Goal: Information Seeking & Learning: Compare options

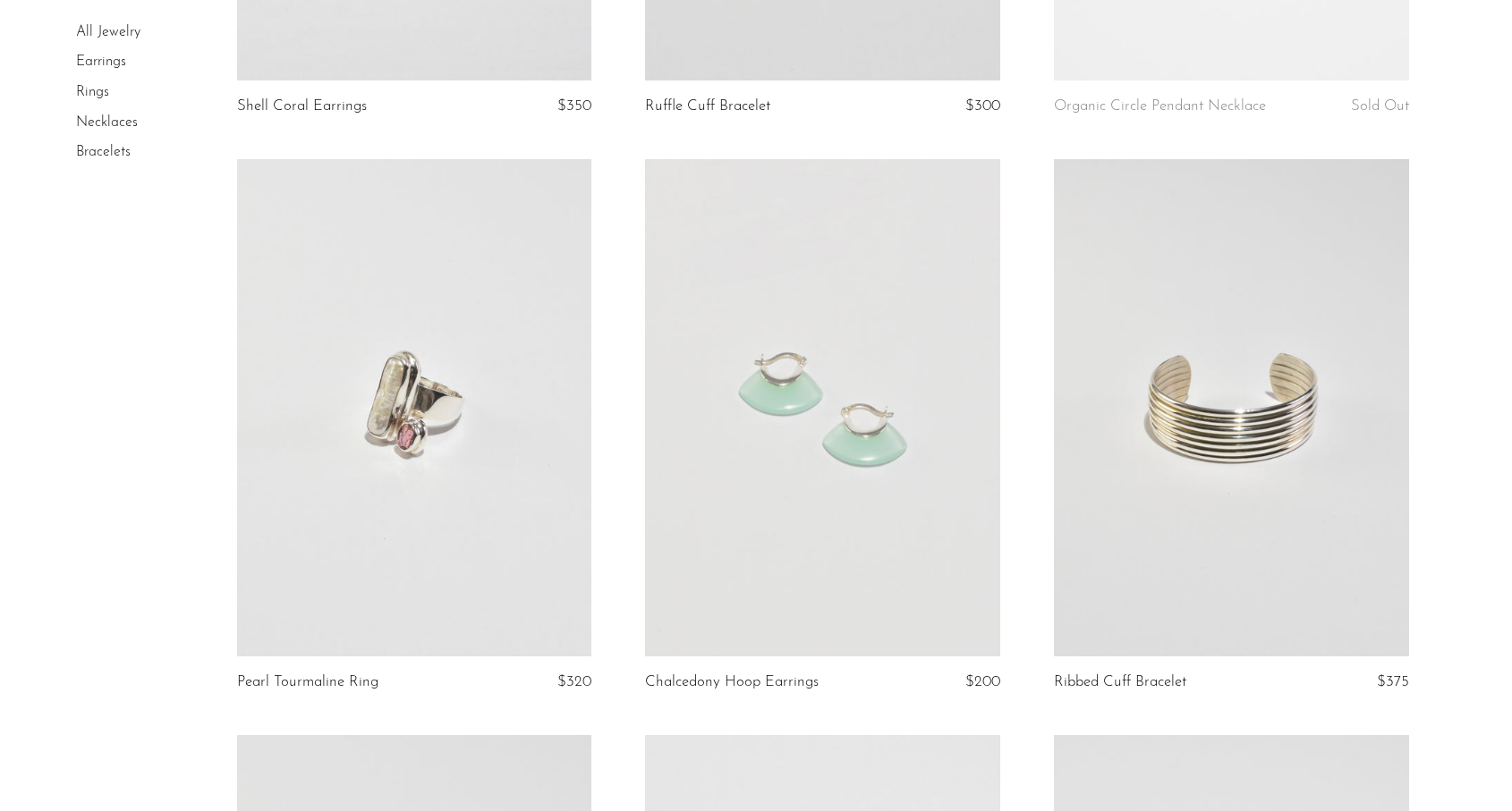
scroll to position [599, 0]
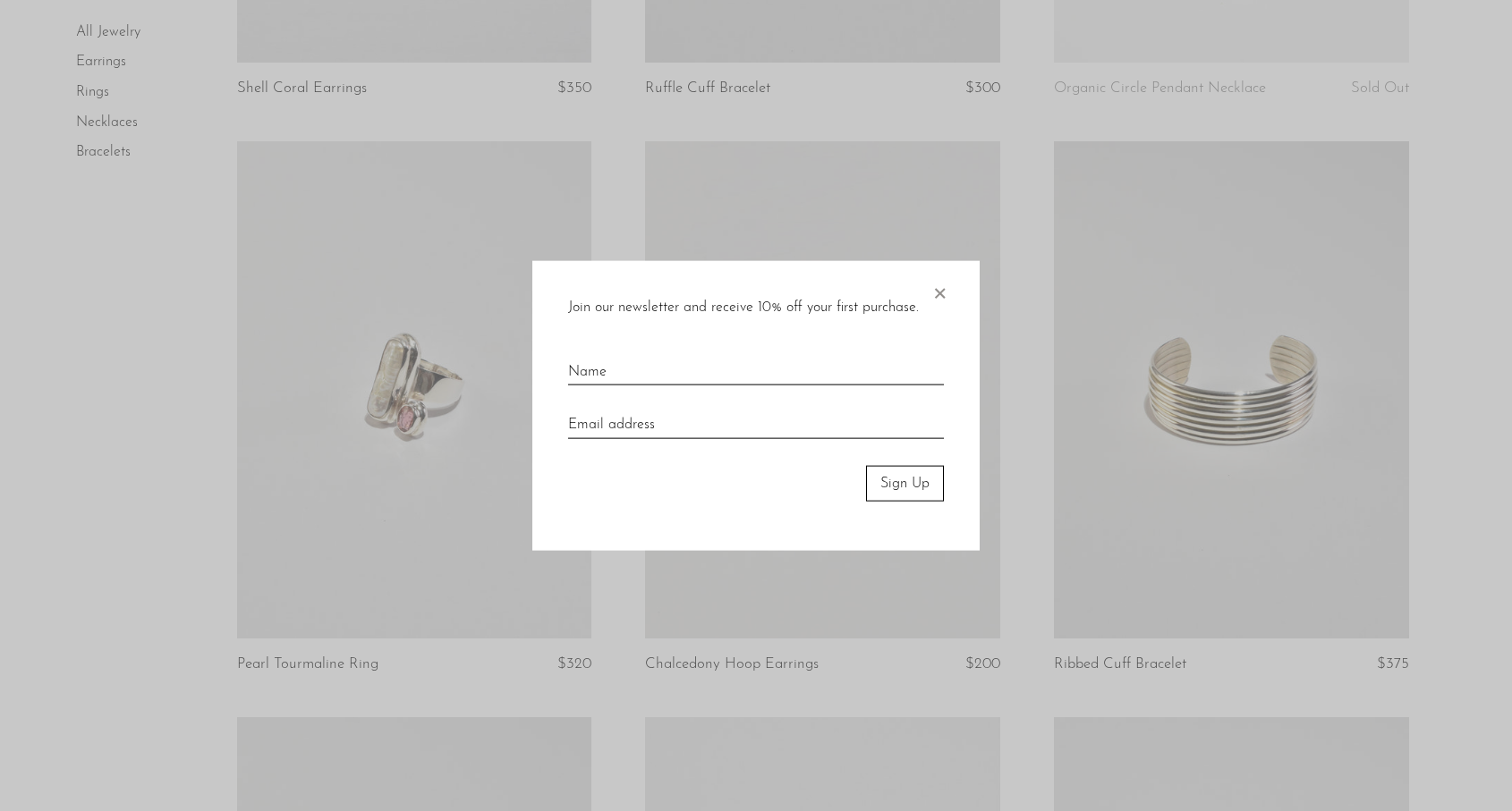
click at [941, 281] on span "×" at bounding box center [939, 289] width 18 height 58
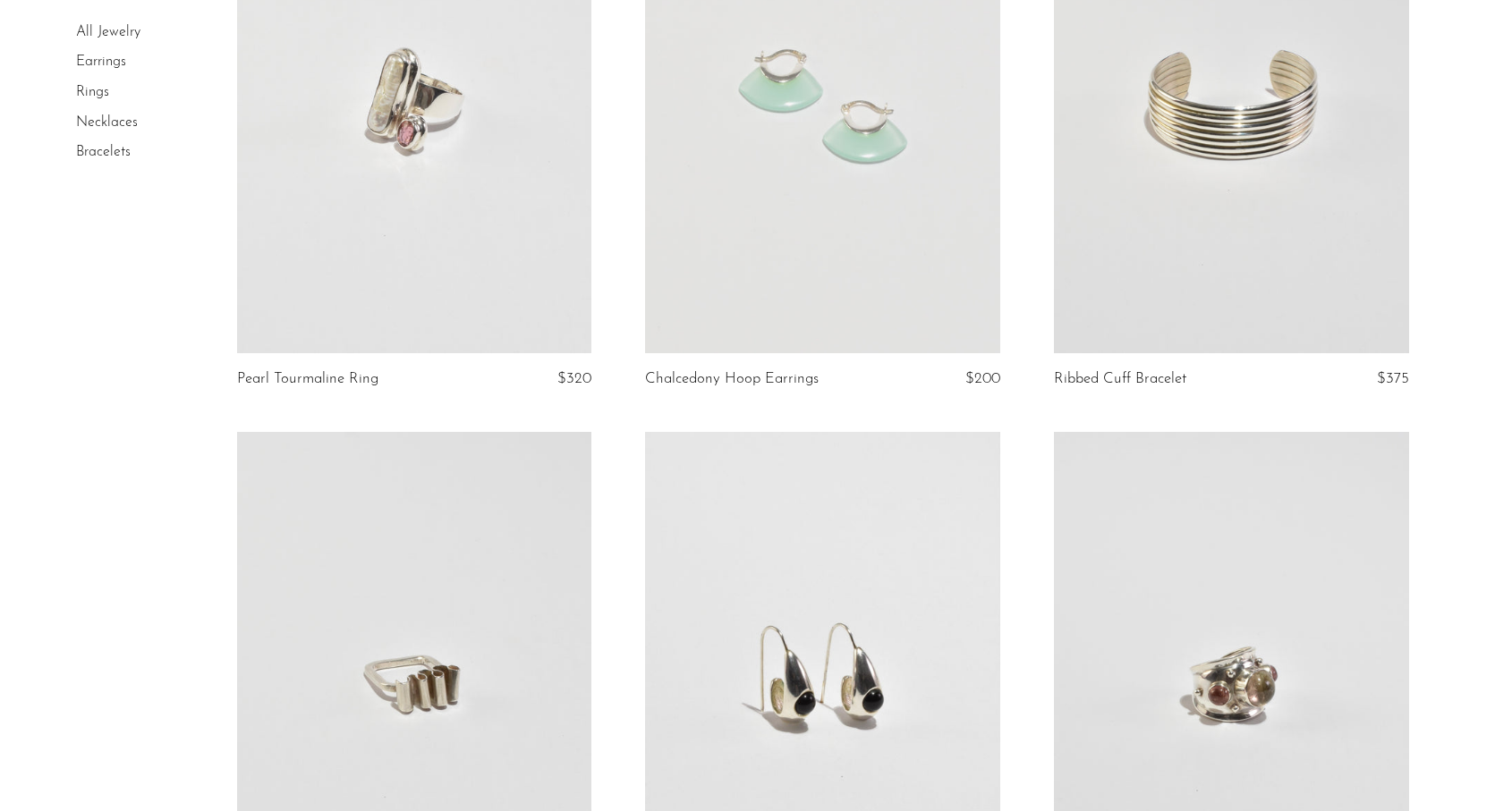
scroll to position [943, 0]
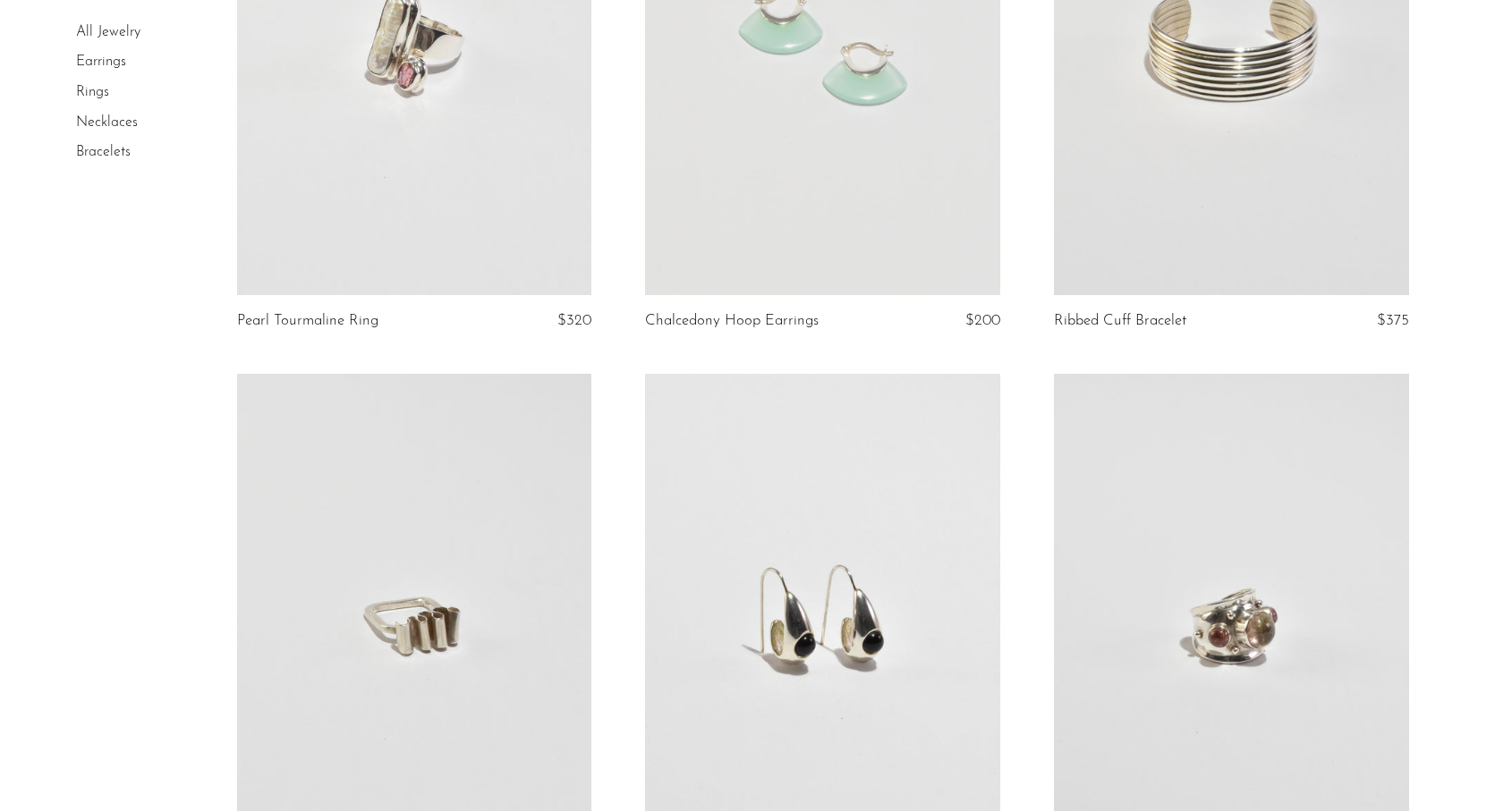
click at [916, 246] on link at bounding box center [822, 46] width 355 height 497
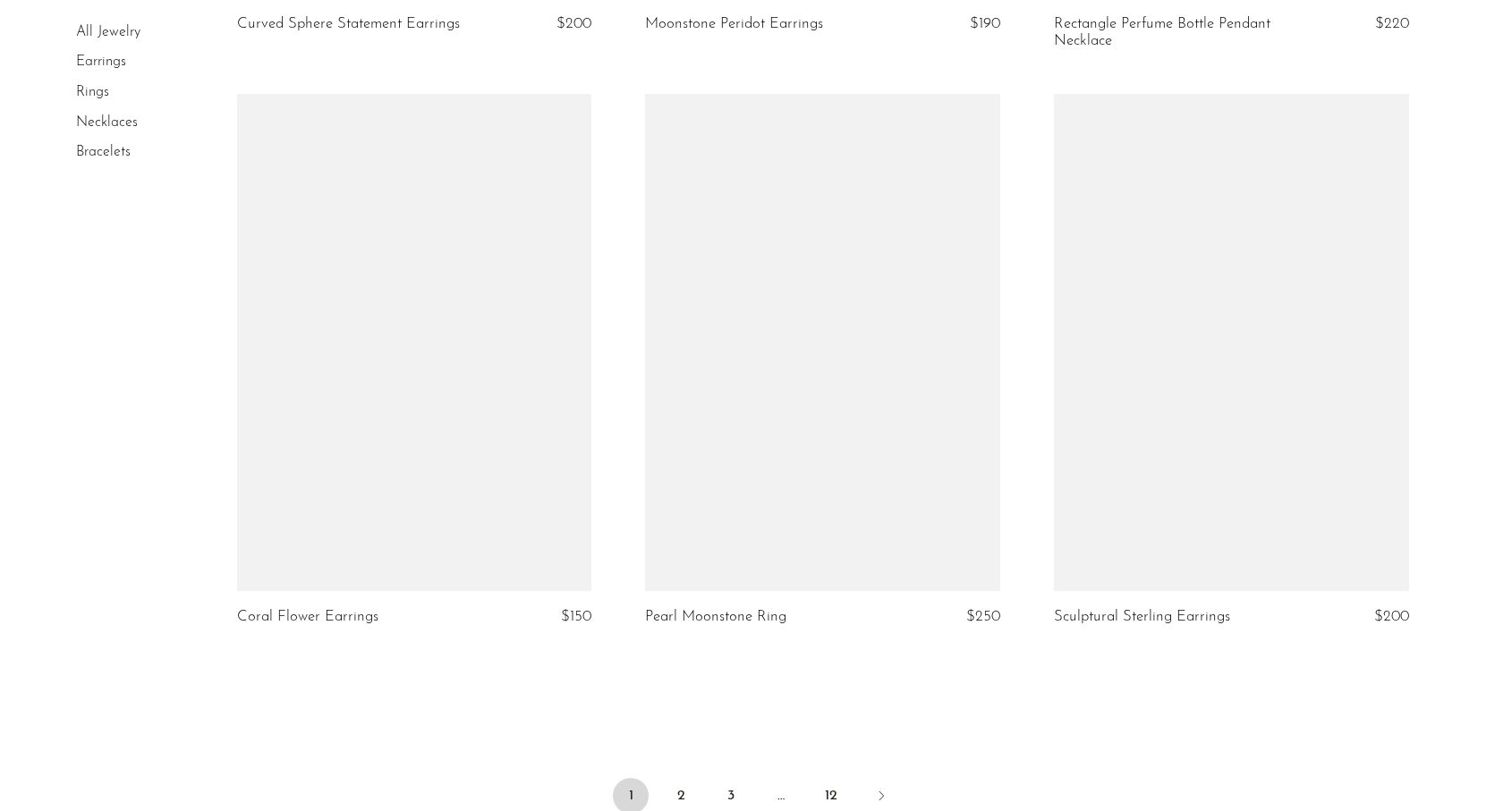
scroll to position [6471, 0]
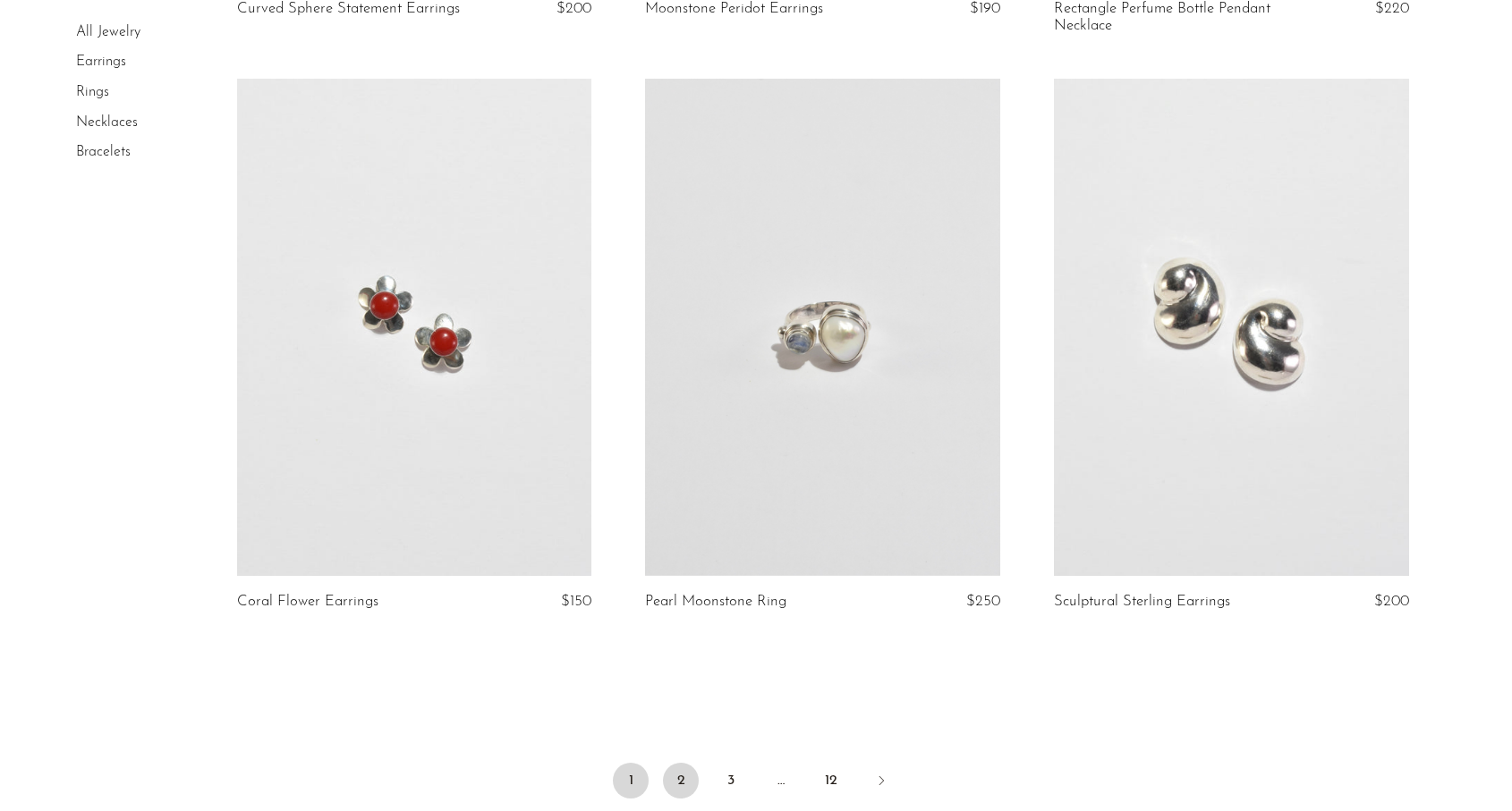
click at [679, 783] on link "2" at bounding box center [681, 780] width 36 height 36
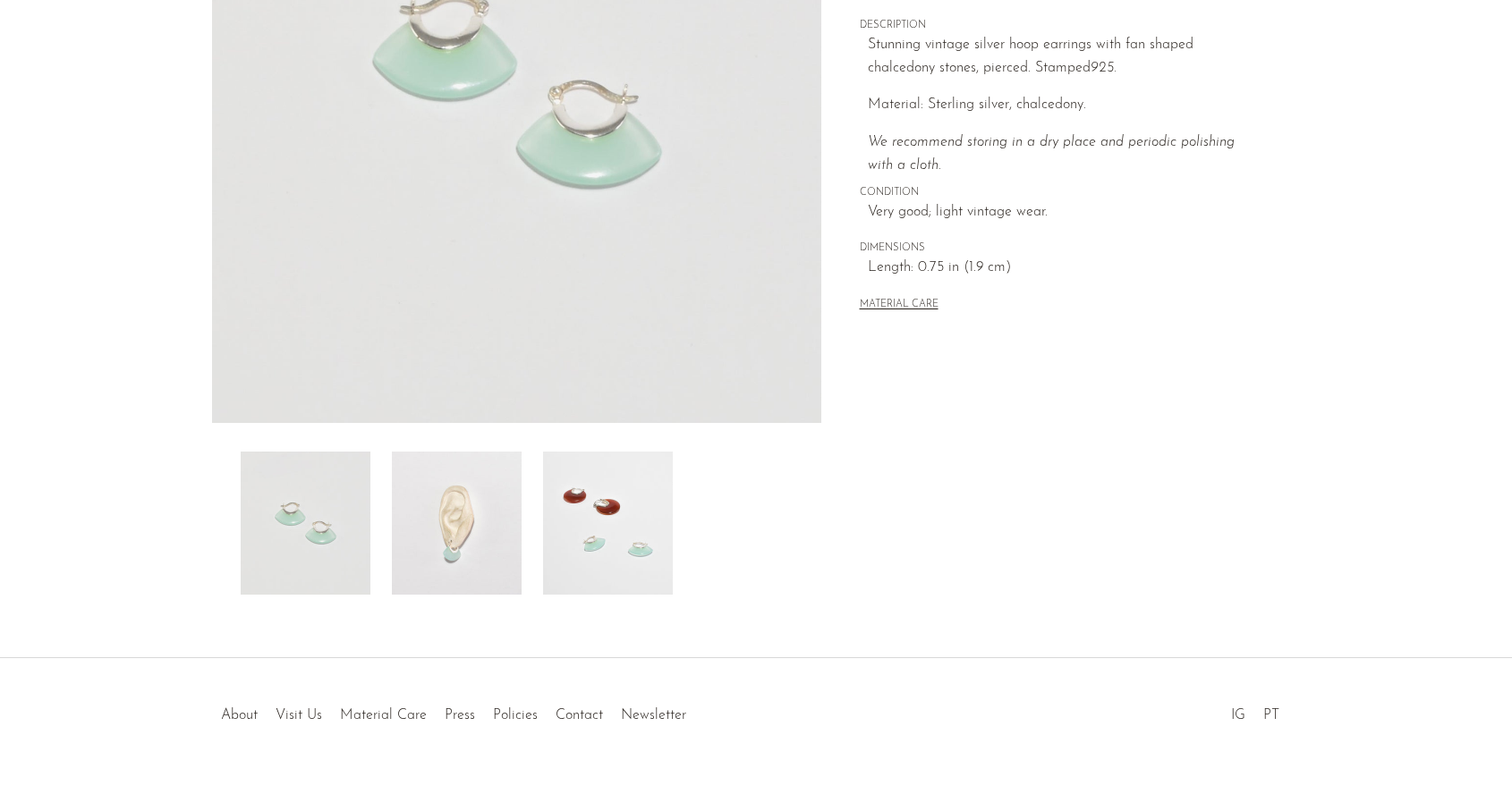
scroll to position [231, 0]
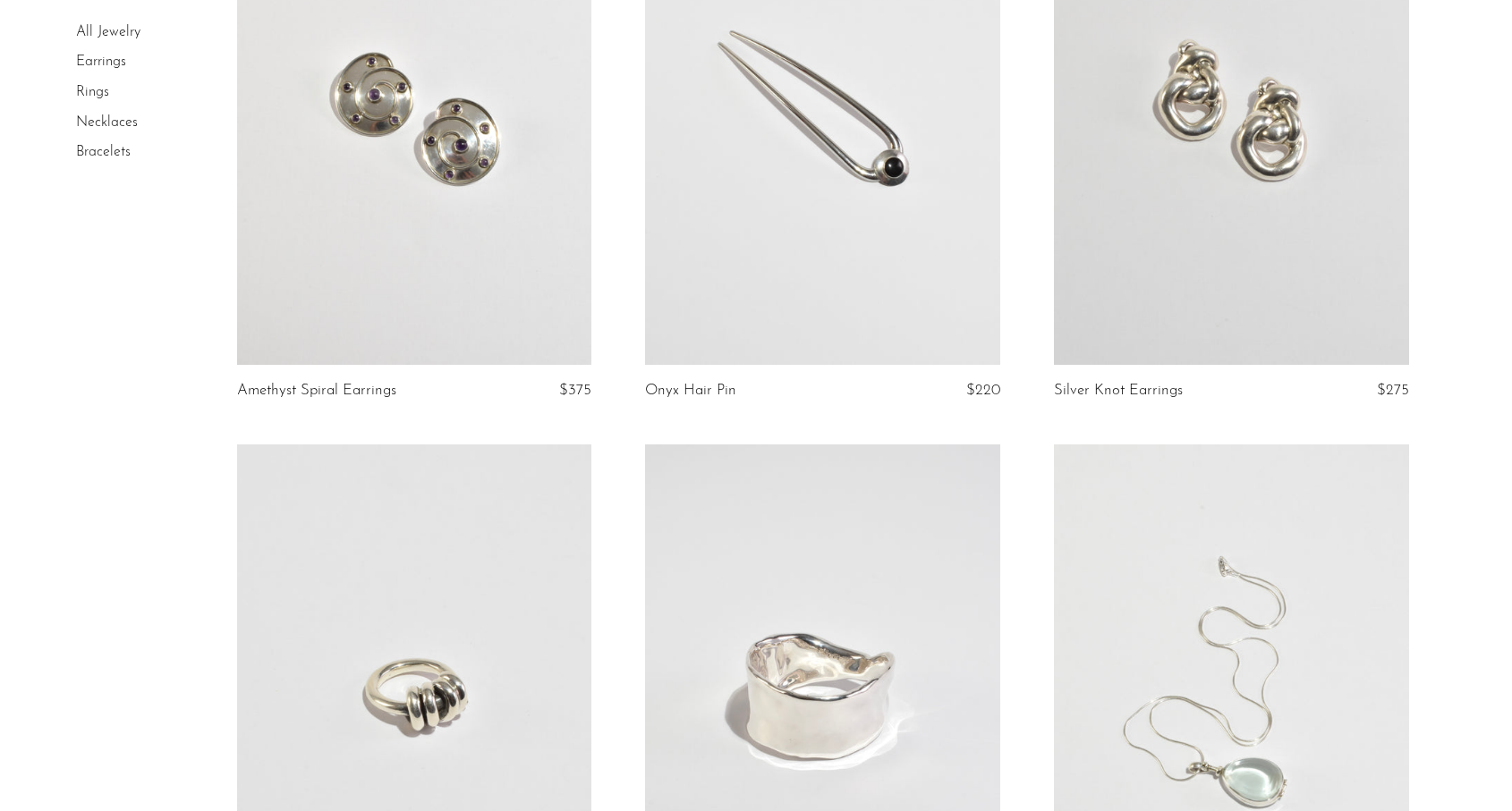
scroll to position [2539, 0]
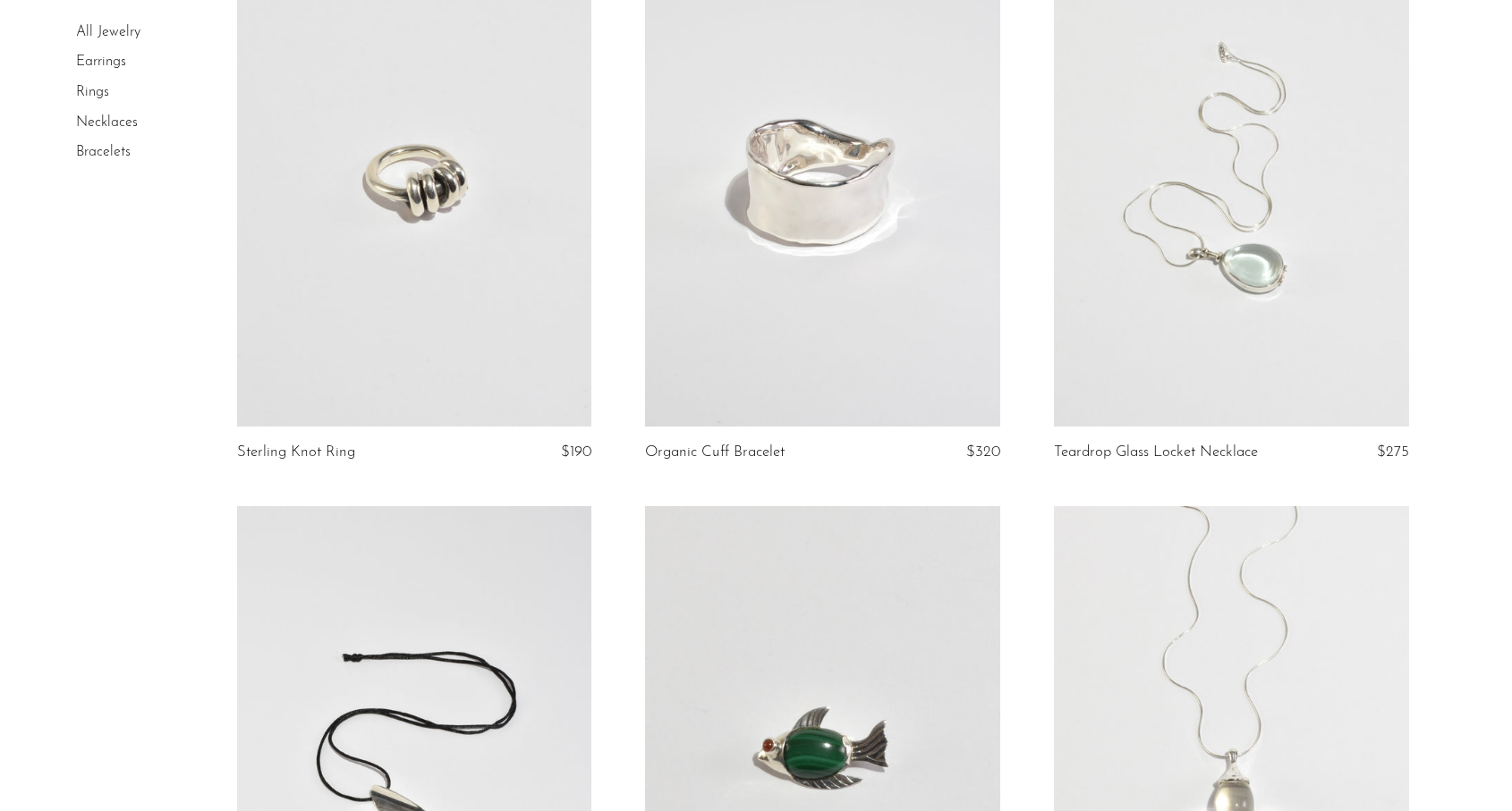
click at [774, 340] on link at bounding box center [822, 178] width 355 height 497
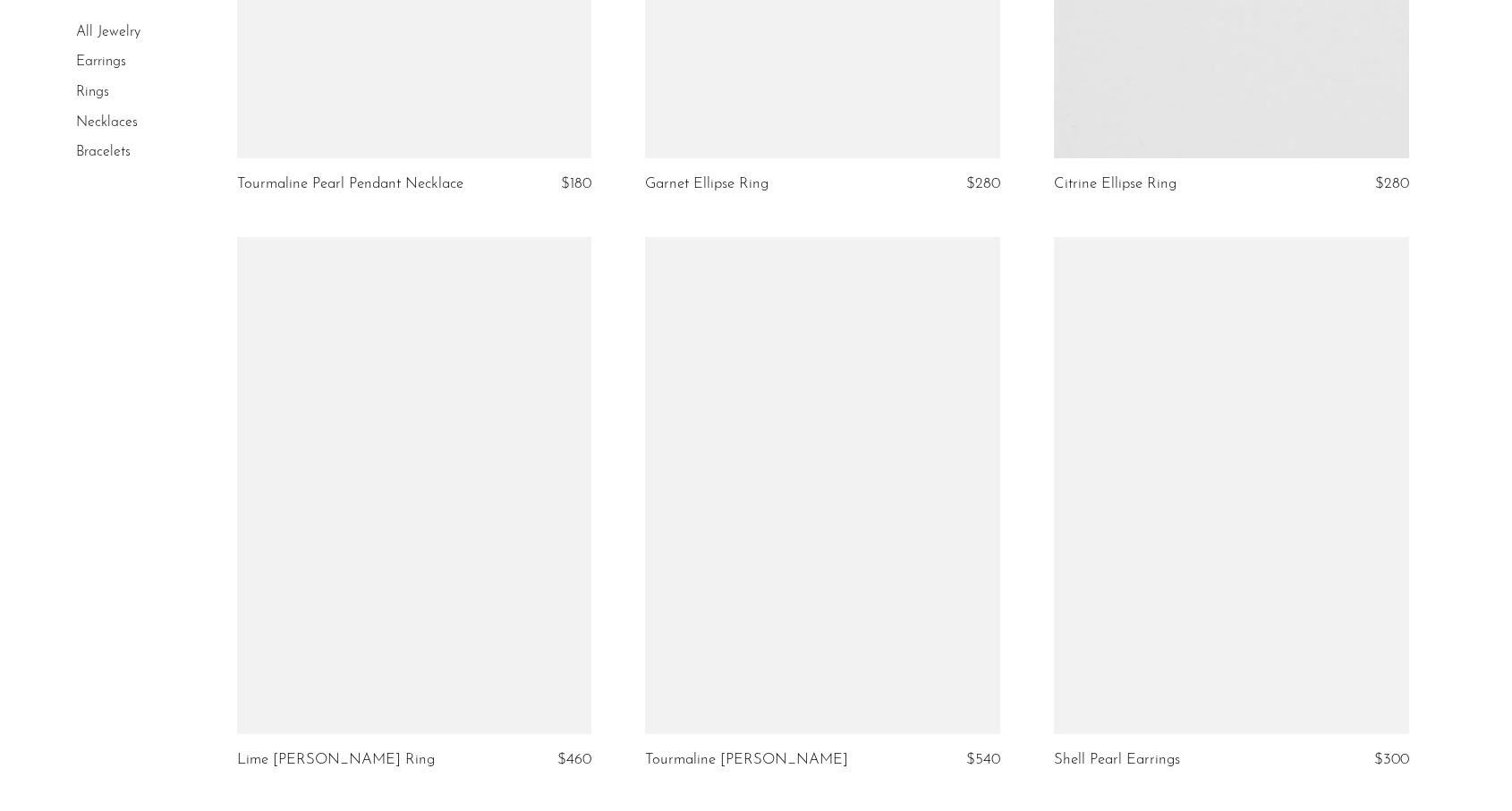
scroll to position [6505, 0]
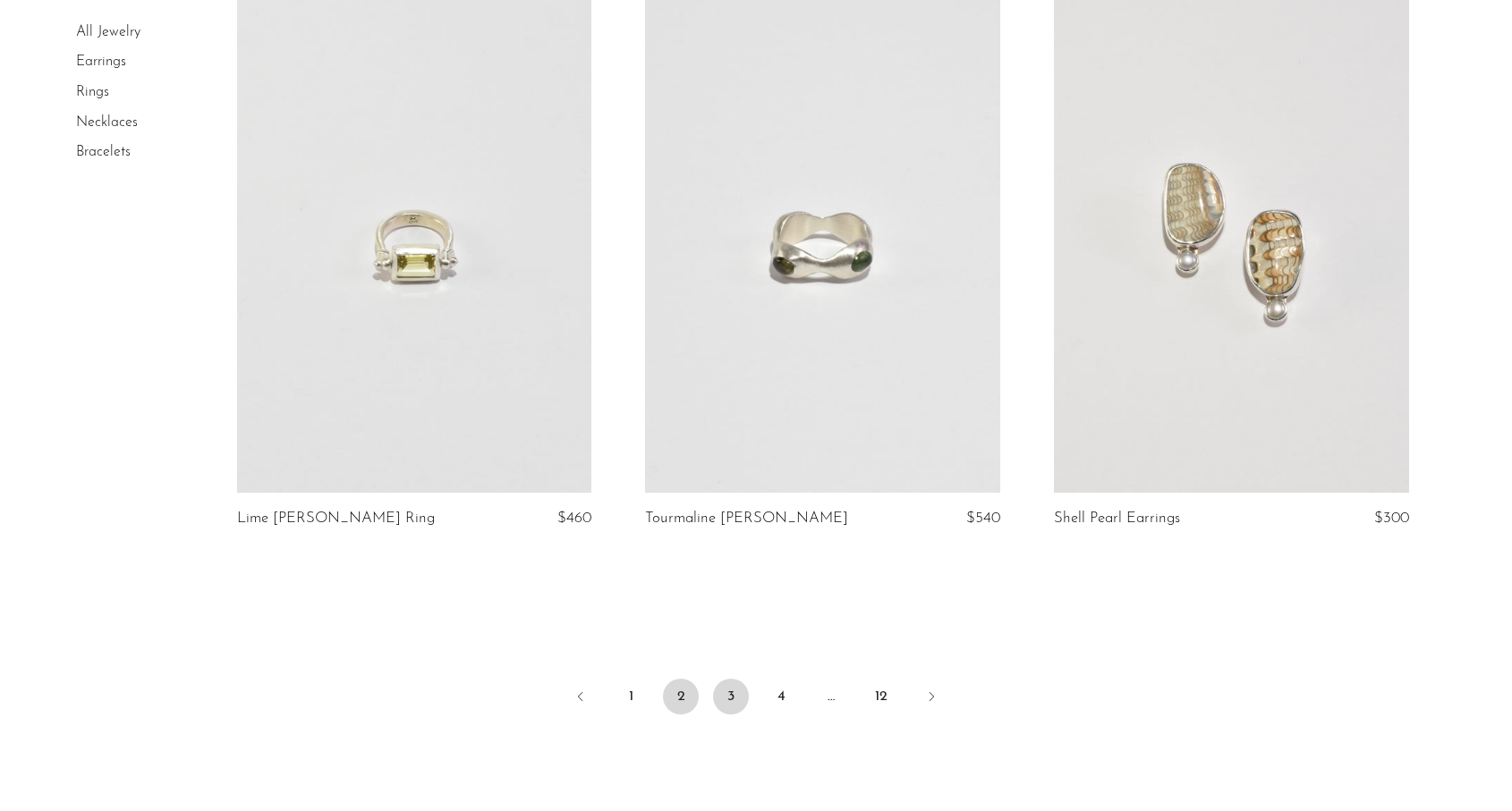
click at [737, 700] on link "3" at bounding box center [731, 696] width 36 height 36
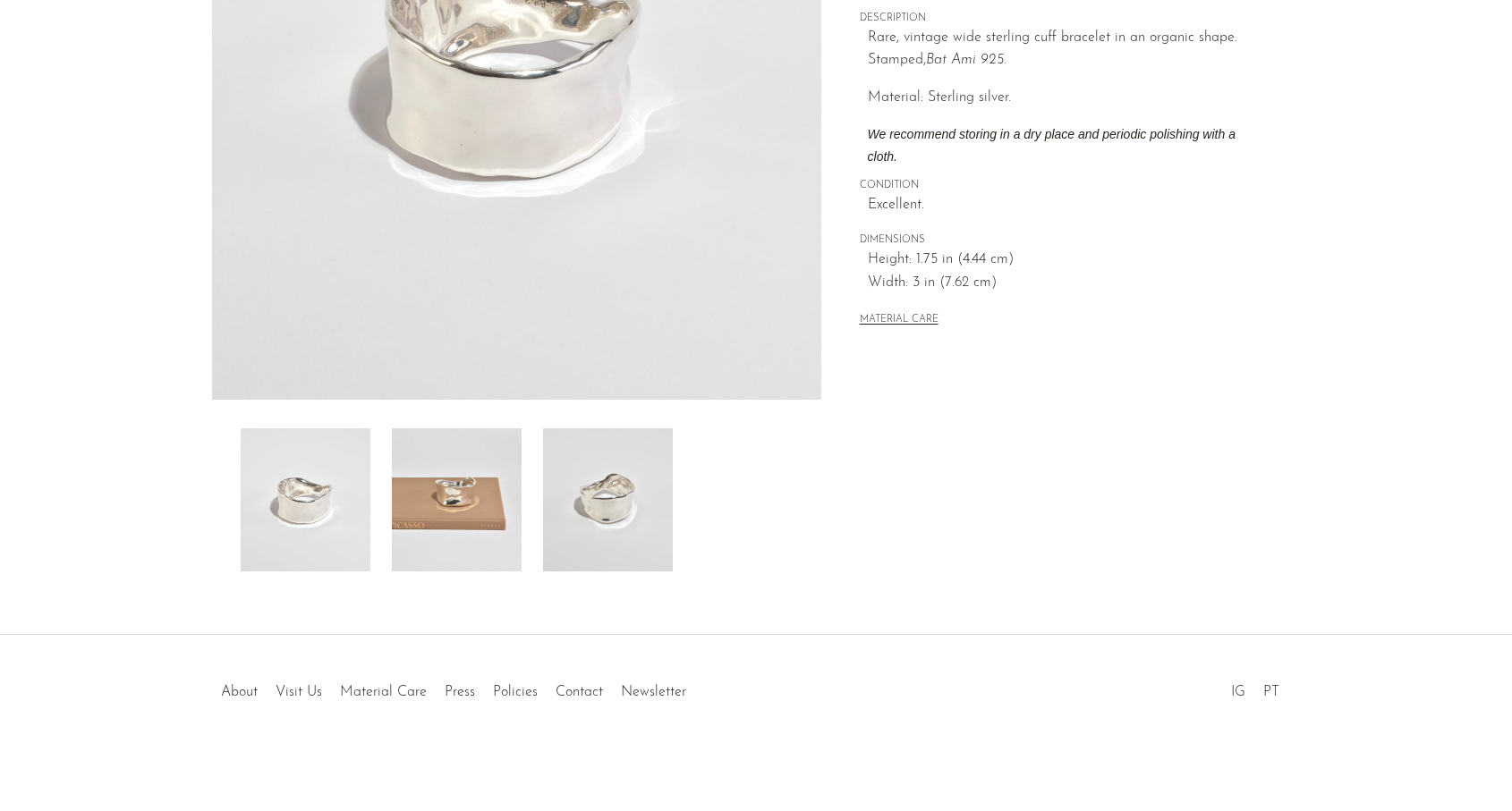
scroll to position [354, 0]
click at [573, 509] on img at bounding box center [607, 500] width 130 height 143
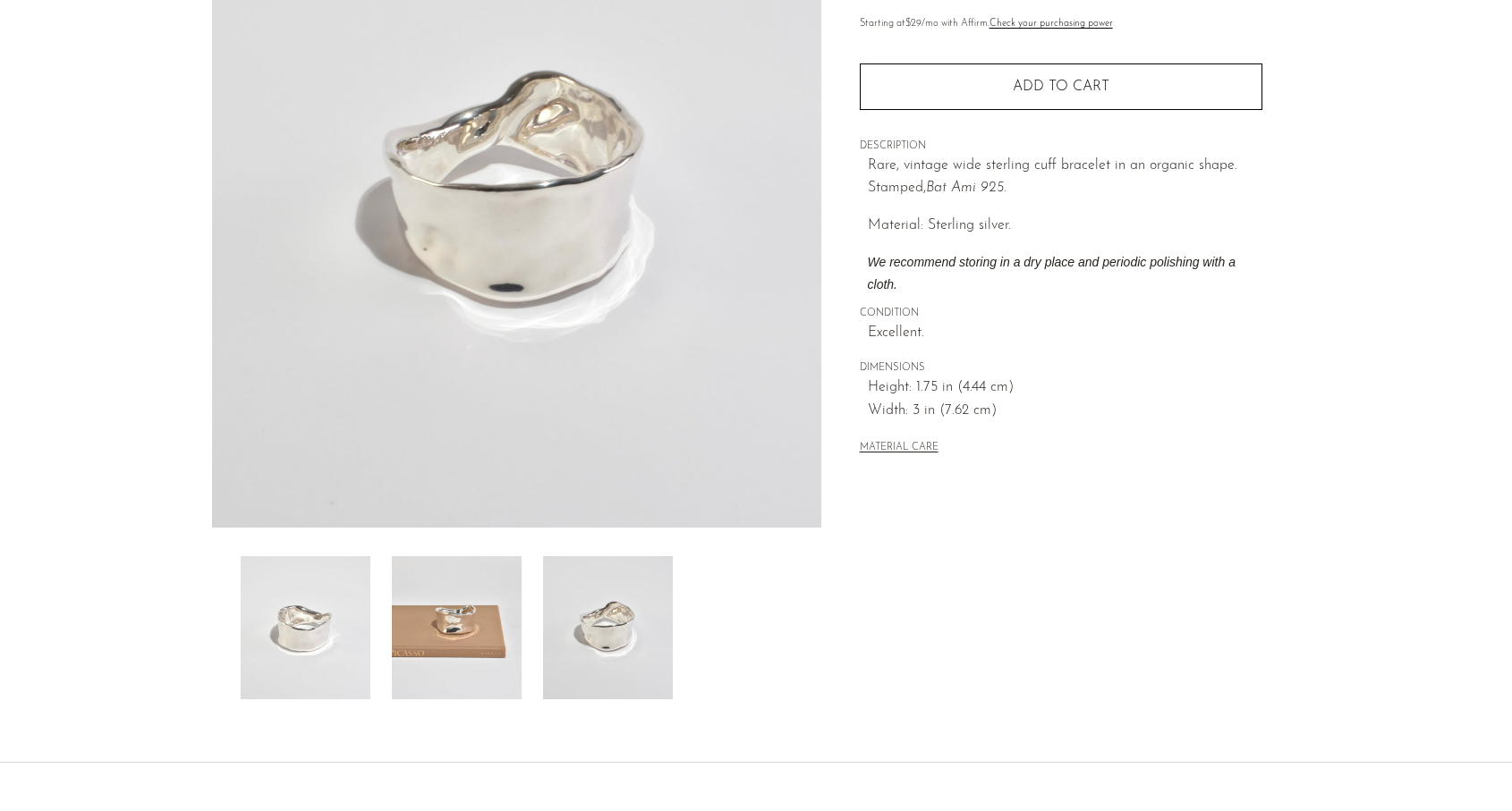
scroll to position [225, 0]
click at [459, 627] on img at bounding box center [457, 628] width 130 height 143
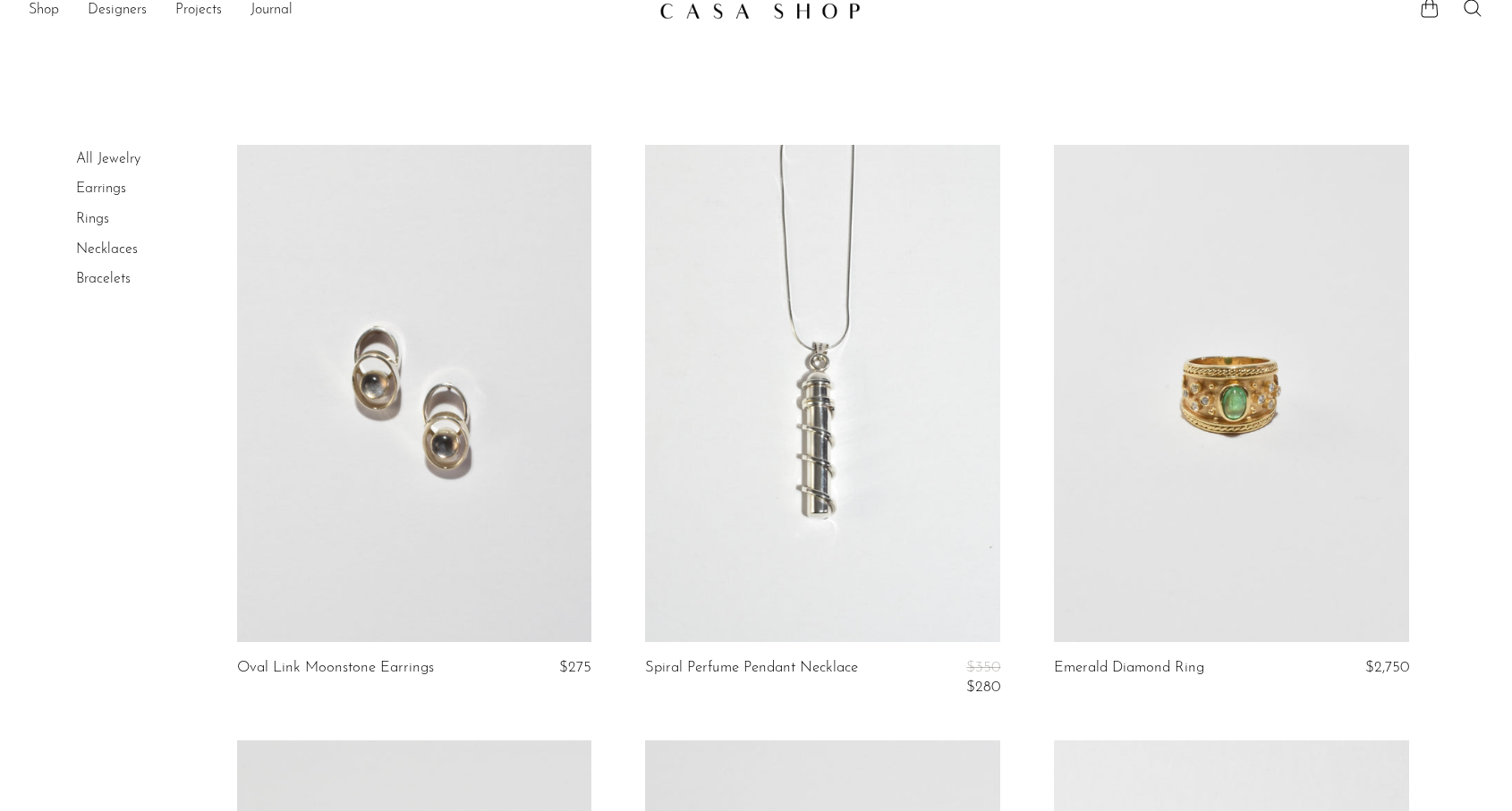
scroll to position [19, 0]
click at [722, 577] on link at bounding box center [822, 393] width 355 height 497
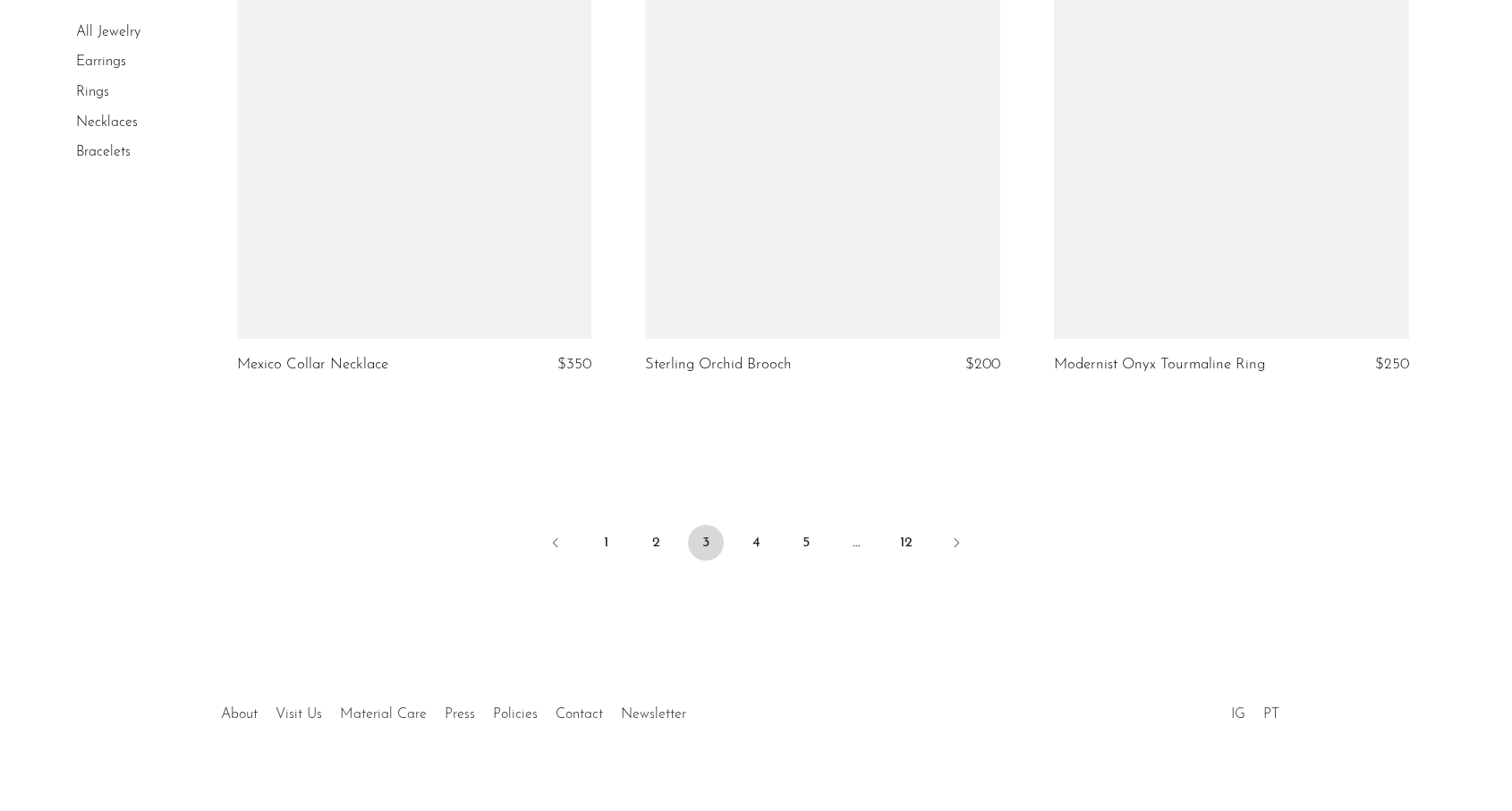
scroll to position [6768, 0]
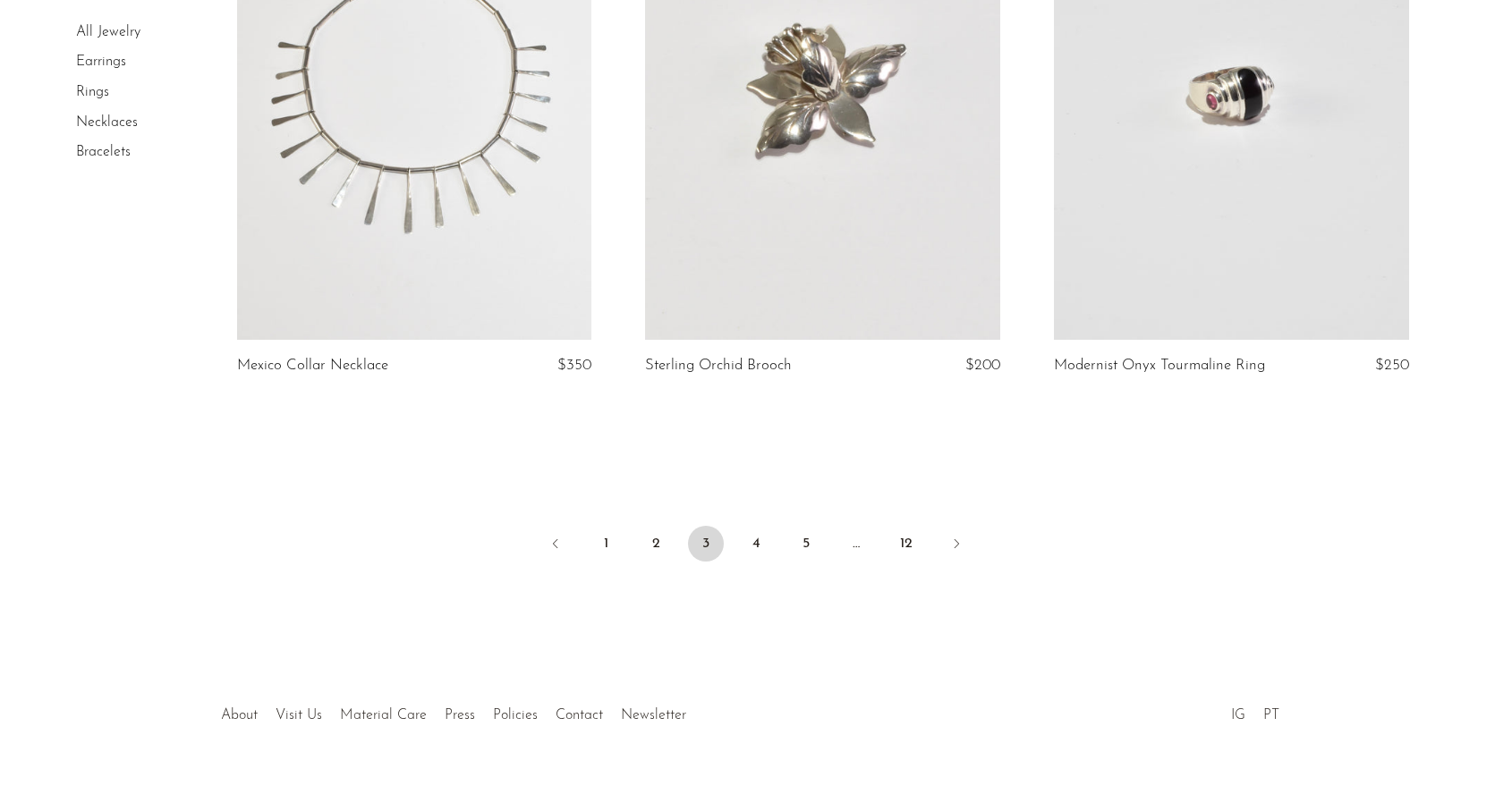
click at [105, 151] on link "Bracelets" at bounding box center [103, 152] width 55 height 14
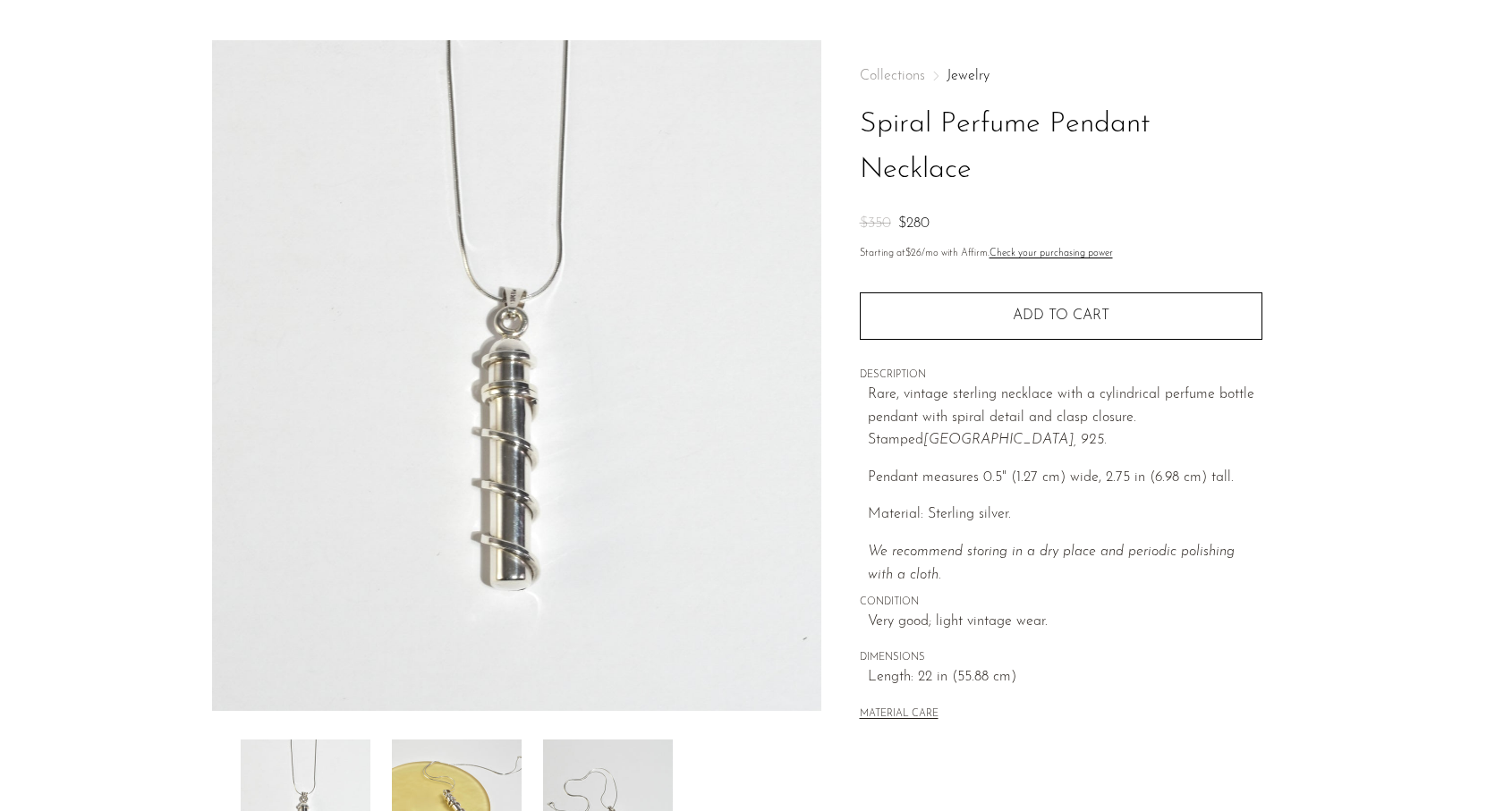
scroll to position [42, 0]
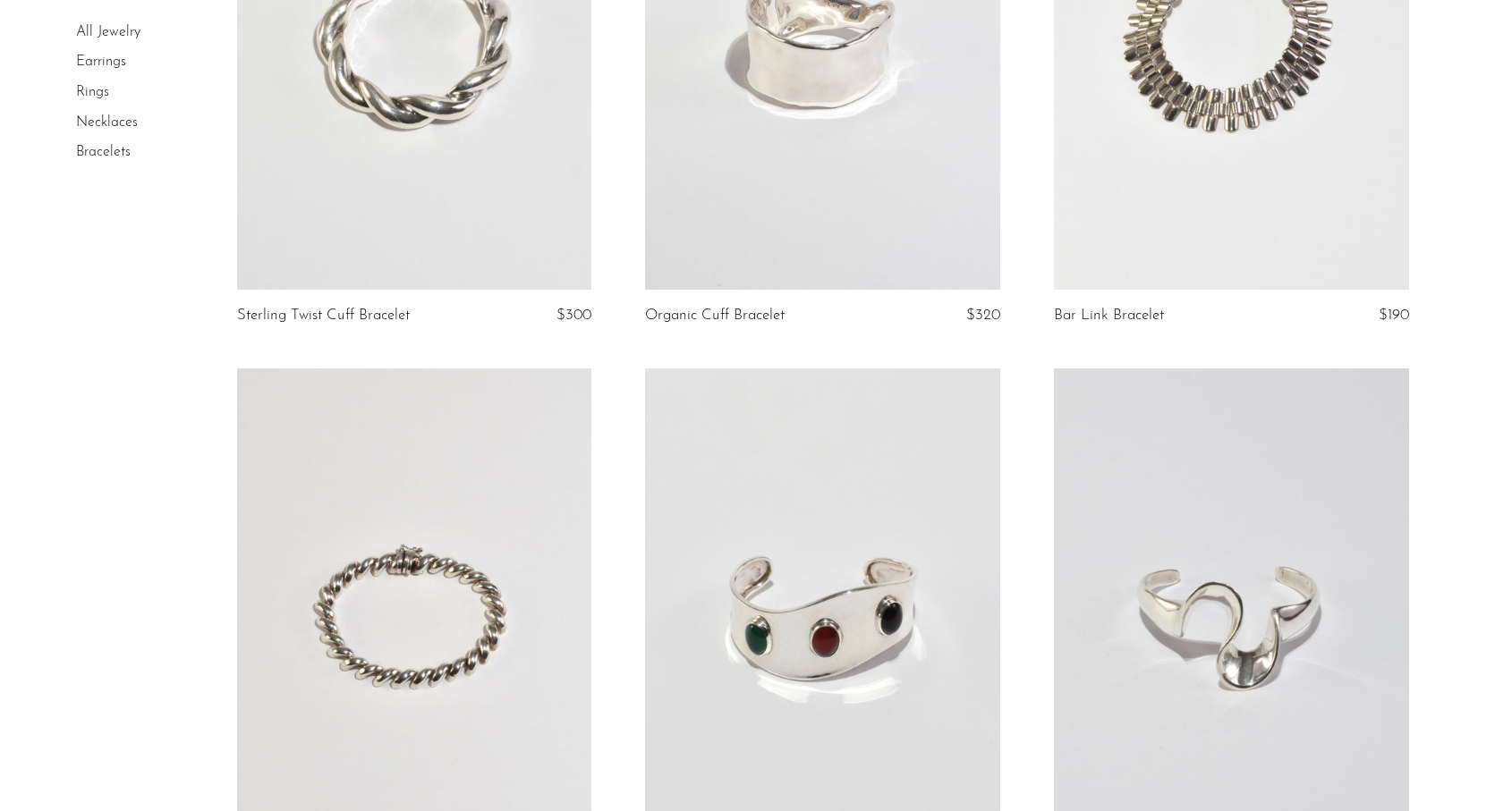
scroll to position [1119, 0]
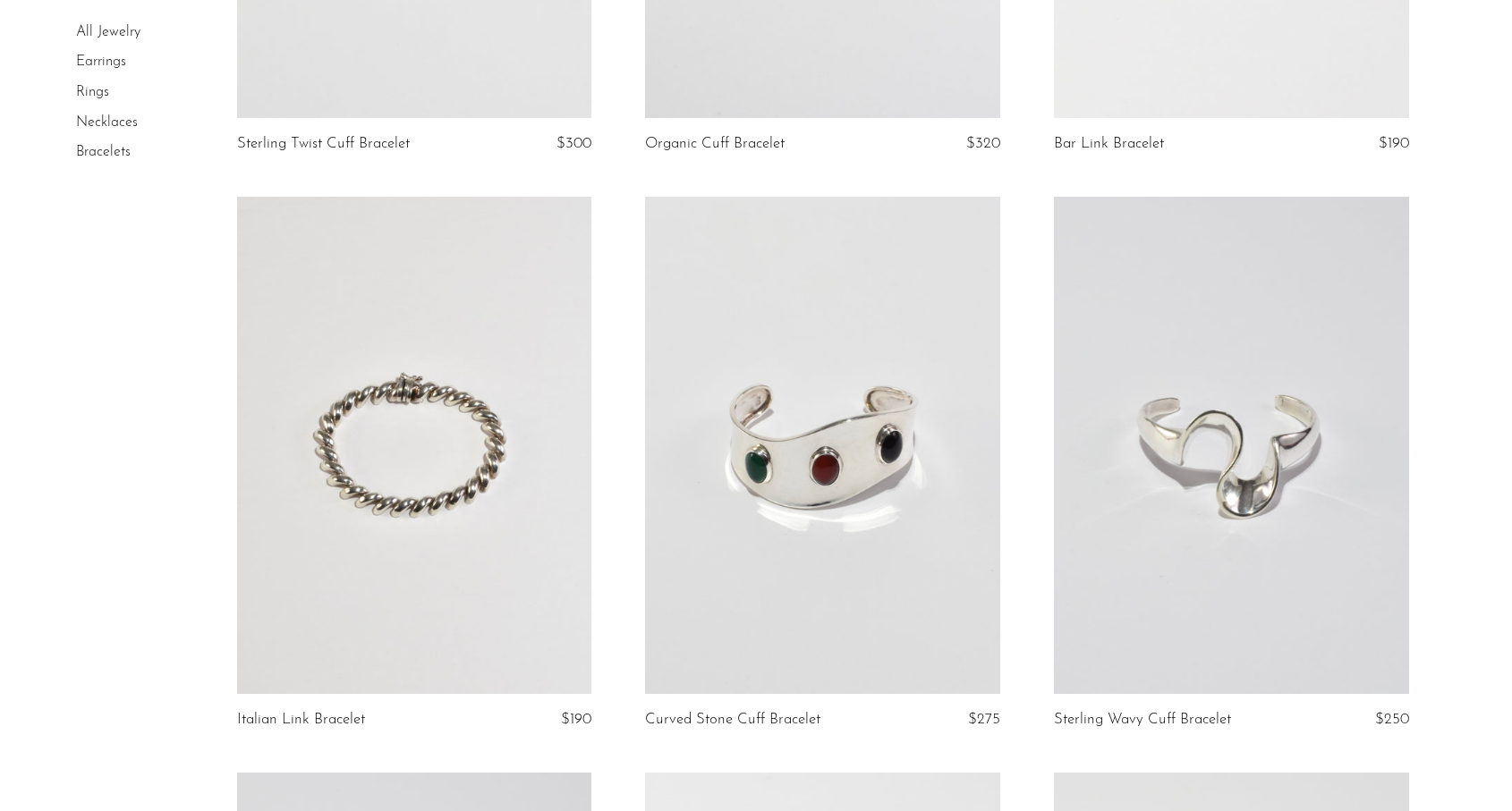
click at [491, 404] on link at bounding box center [414, 445] width 355 height 497
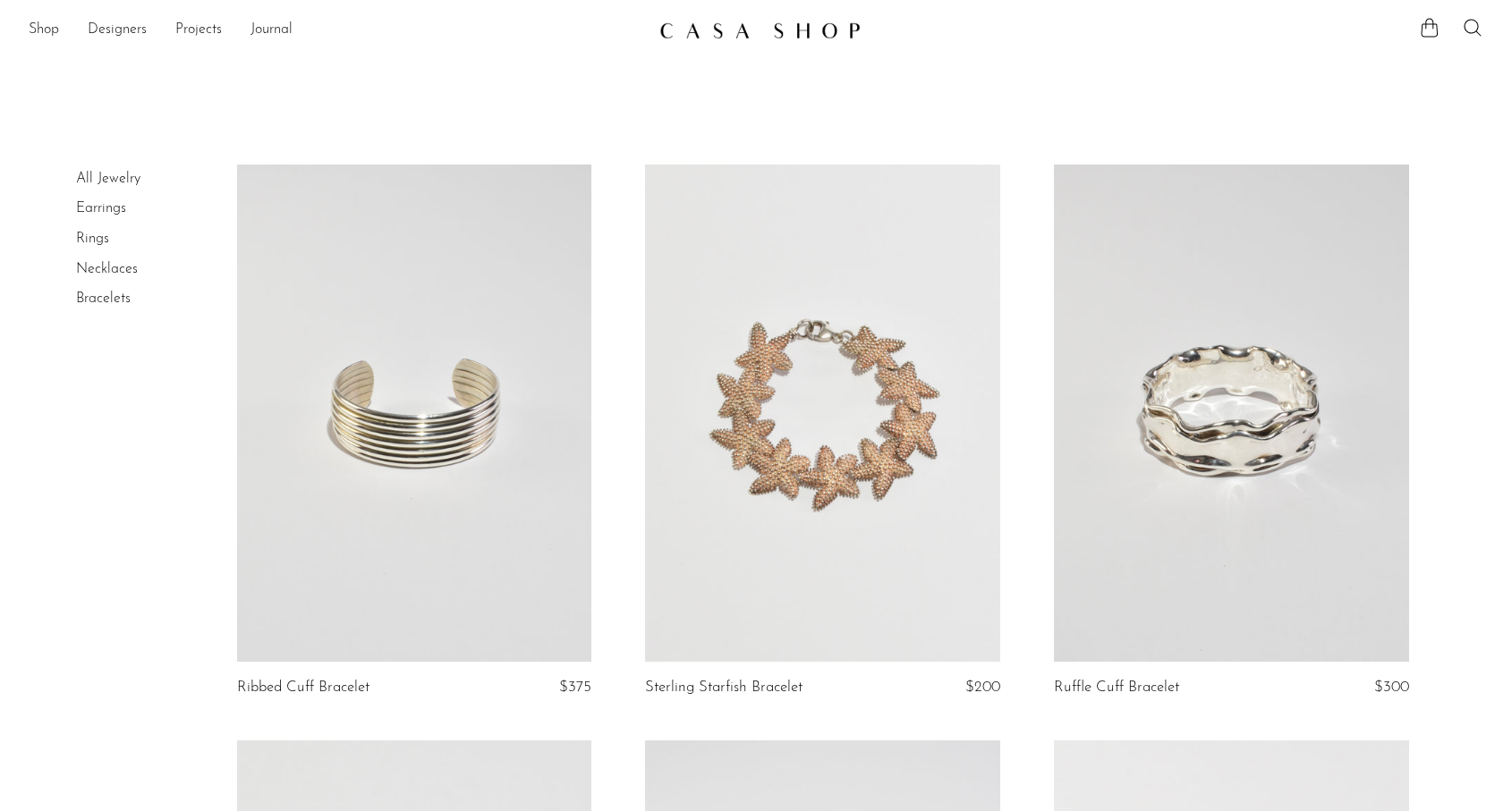
scroll to position [0, 0]
click at [108, 265] on link "Necklaces" at bounding box center [107, 269] width 62 height 14
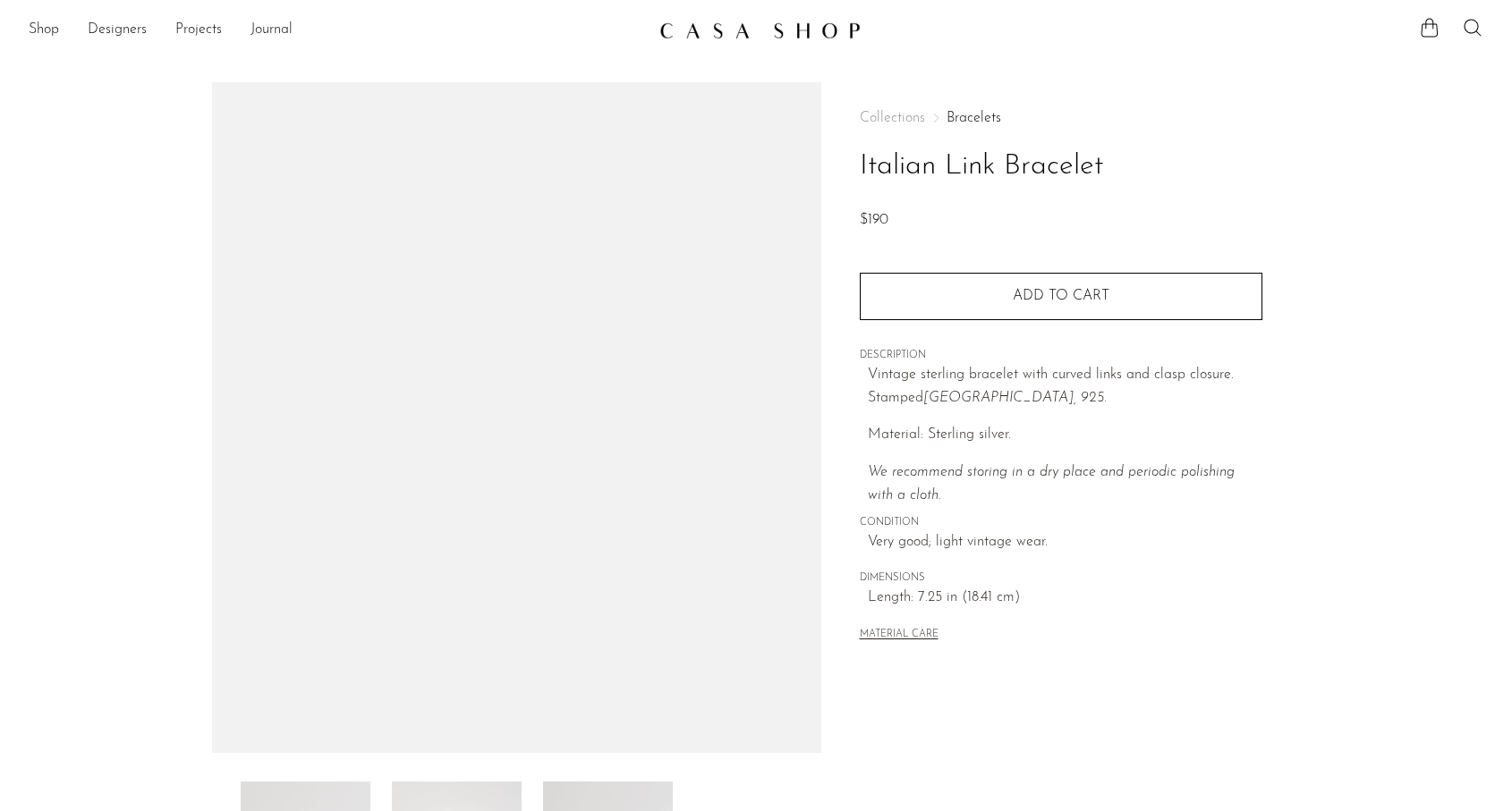
scroll to position [142, 0]
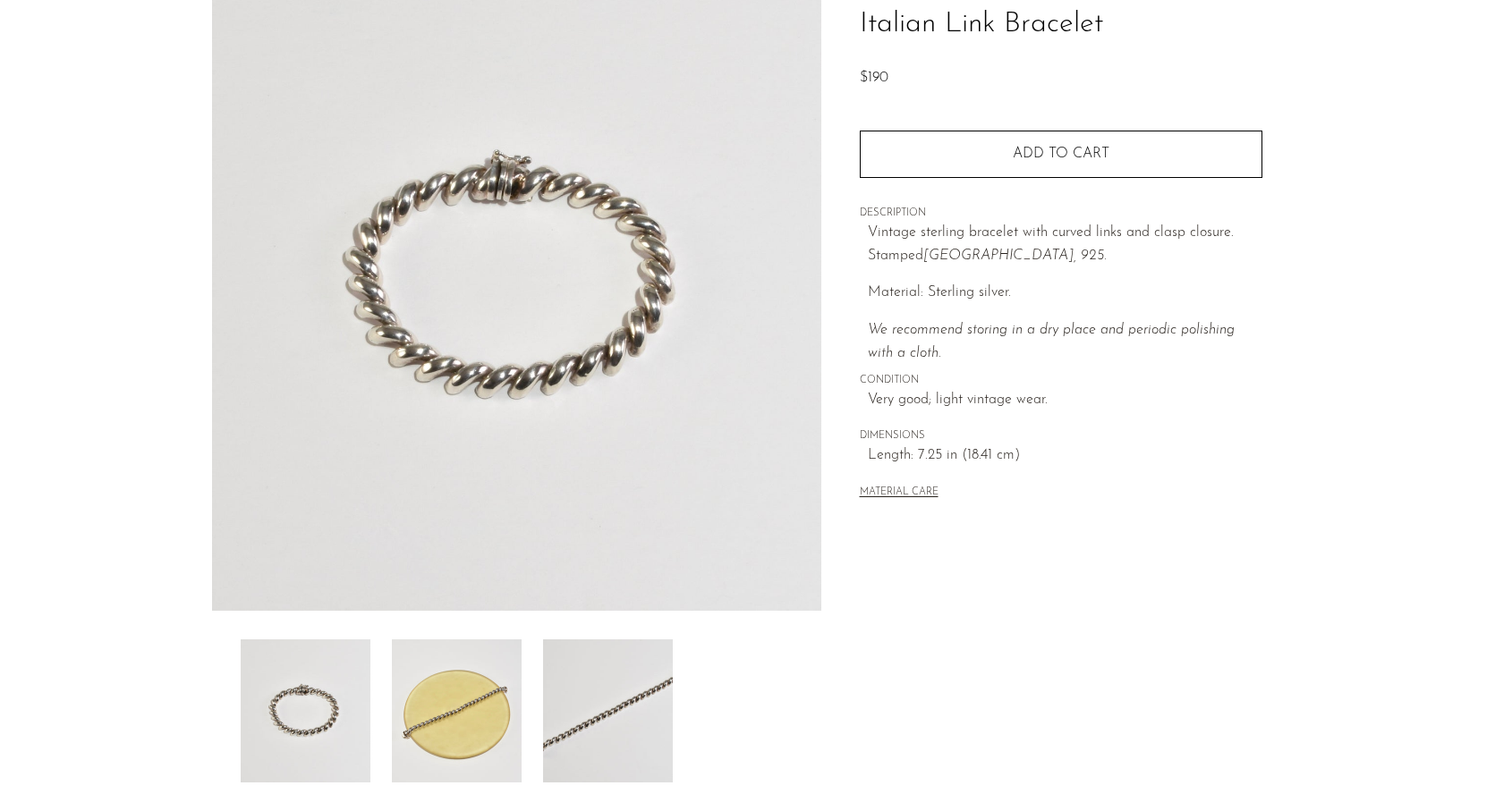
click at [458, 695] on img at bounding box center [457, 710] width 130 height 143
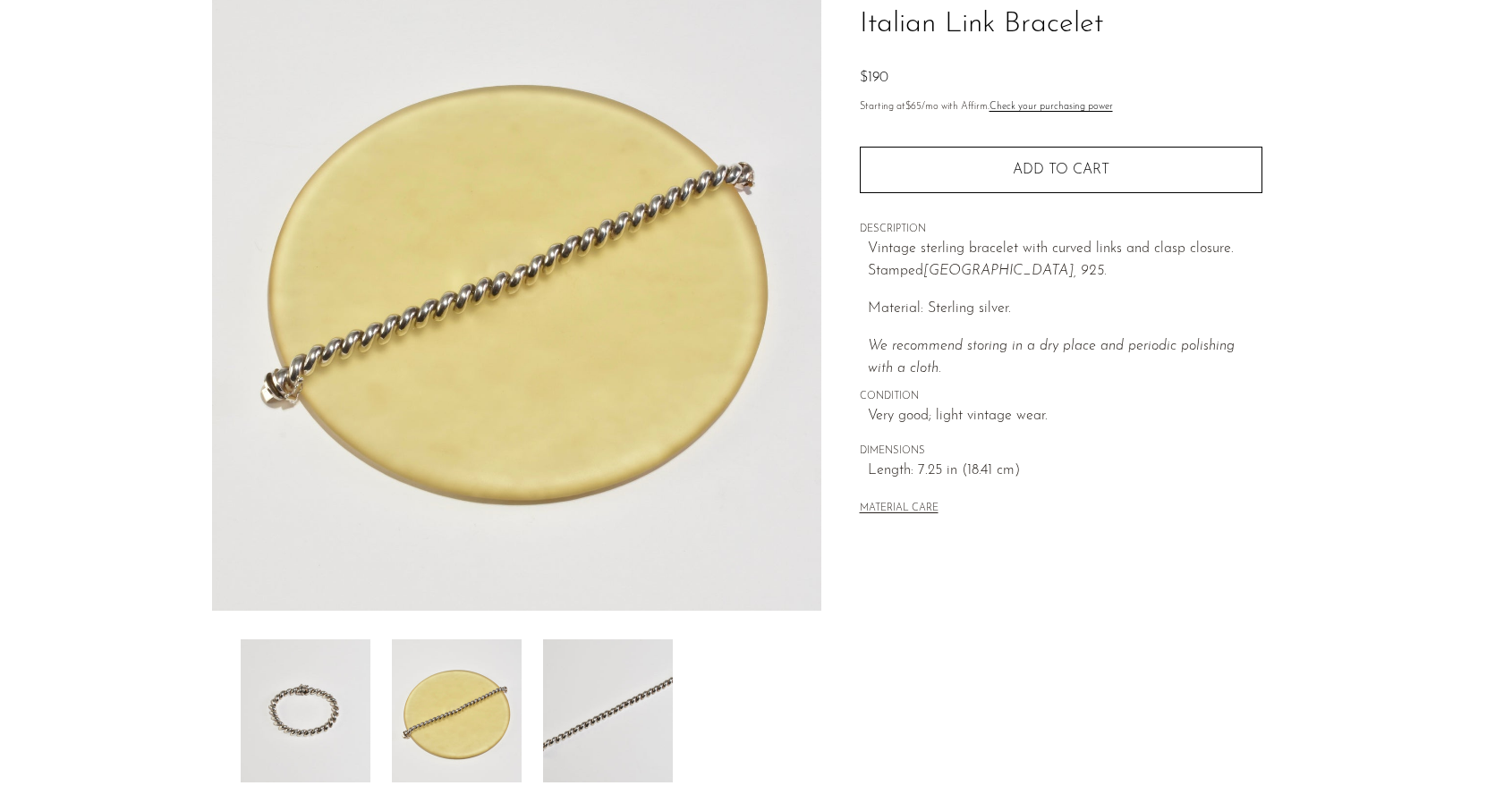
click at [585, 714] on img at bounding box center [607, 710] width 130 height 143
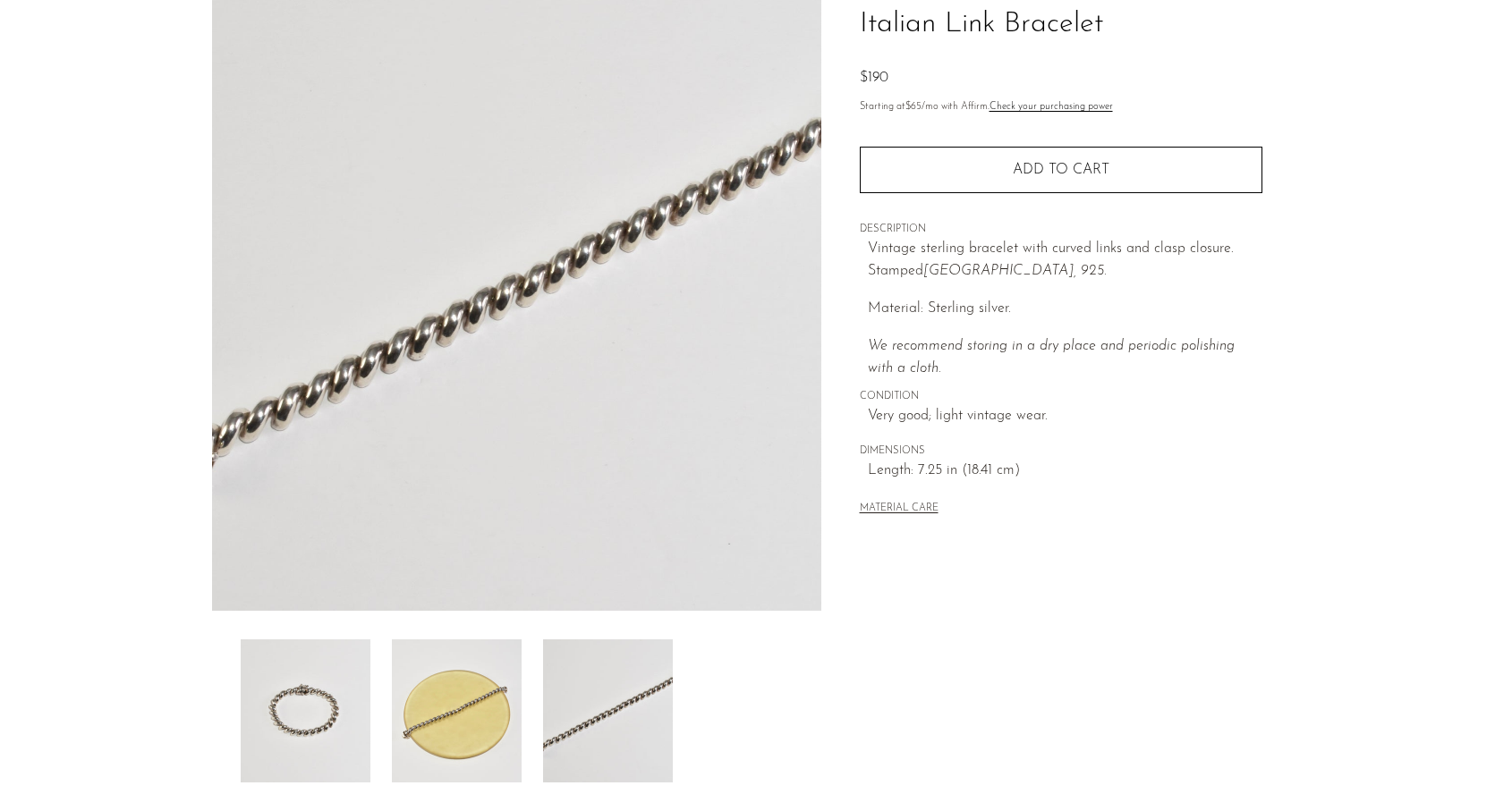
click at [300, 706] on img at bounding box center [305, 710] width 130 height 143
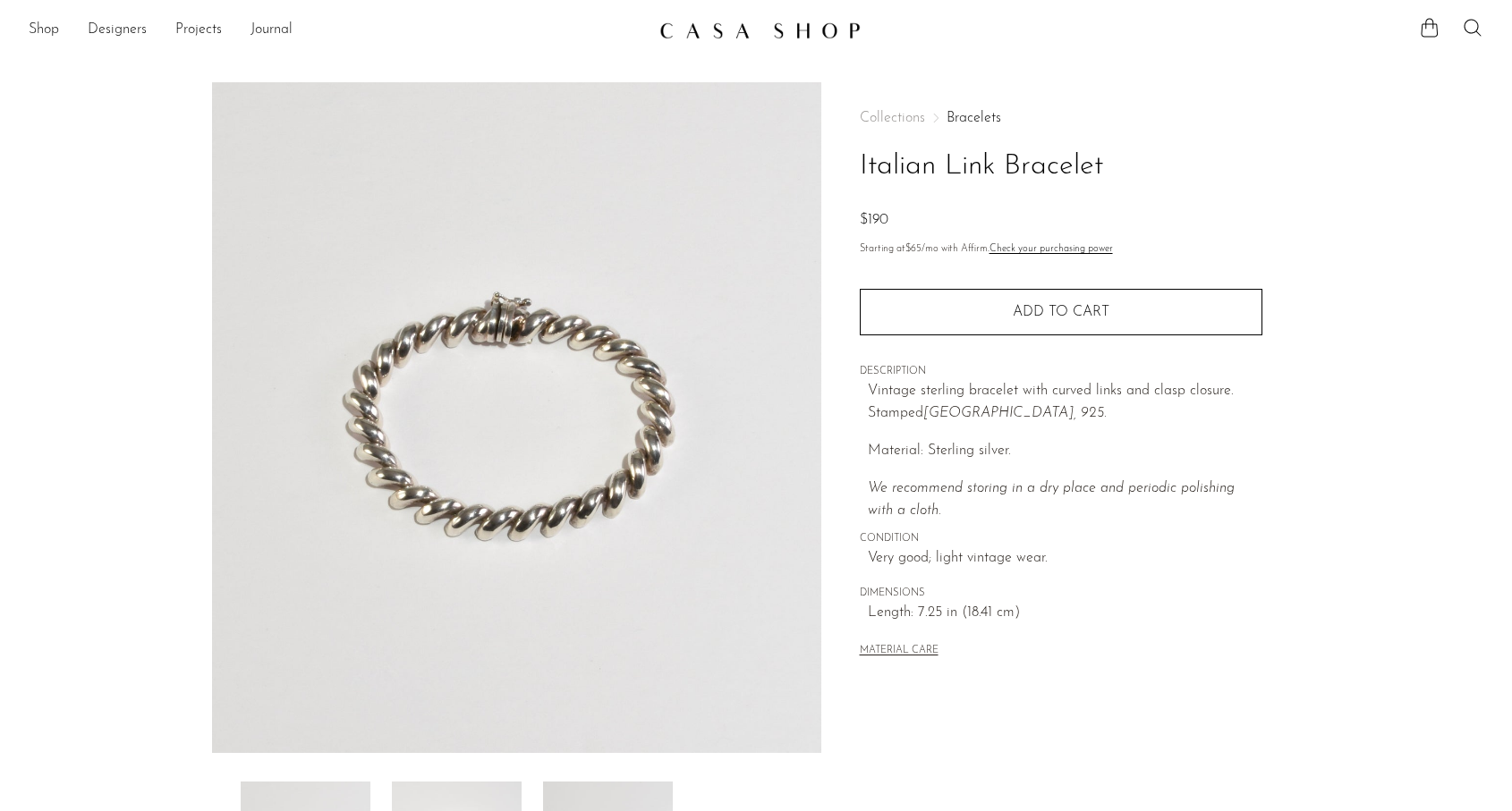
scroll to position [0, 0]
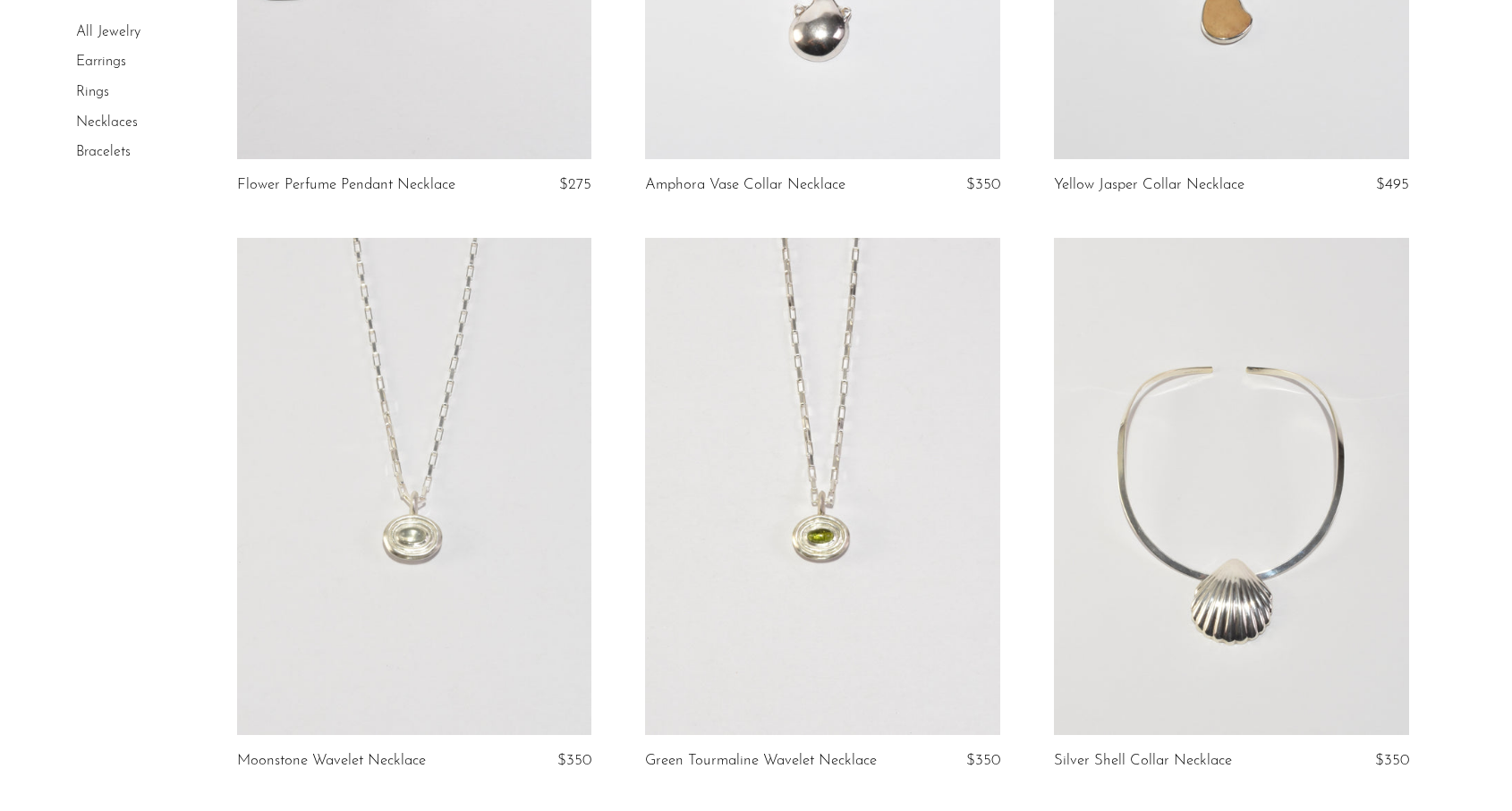
scroll to position [3395, 0]
click at [867, 453] on link at bounding box center [822, 489] width 355 height 497
